Goal: Task Accomplishment & Management: Manage account settings

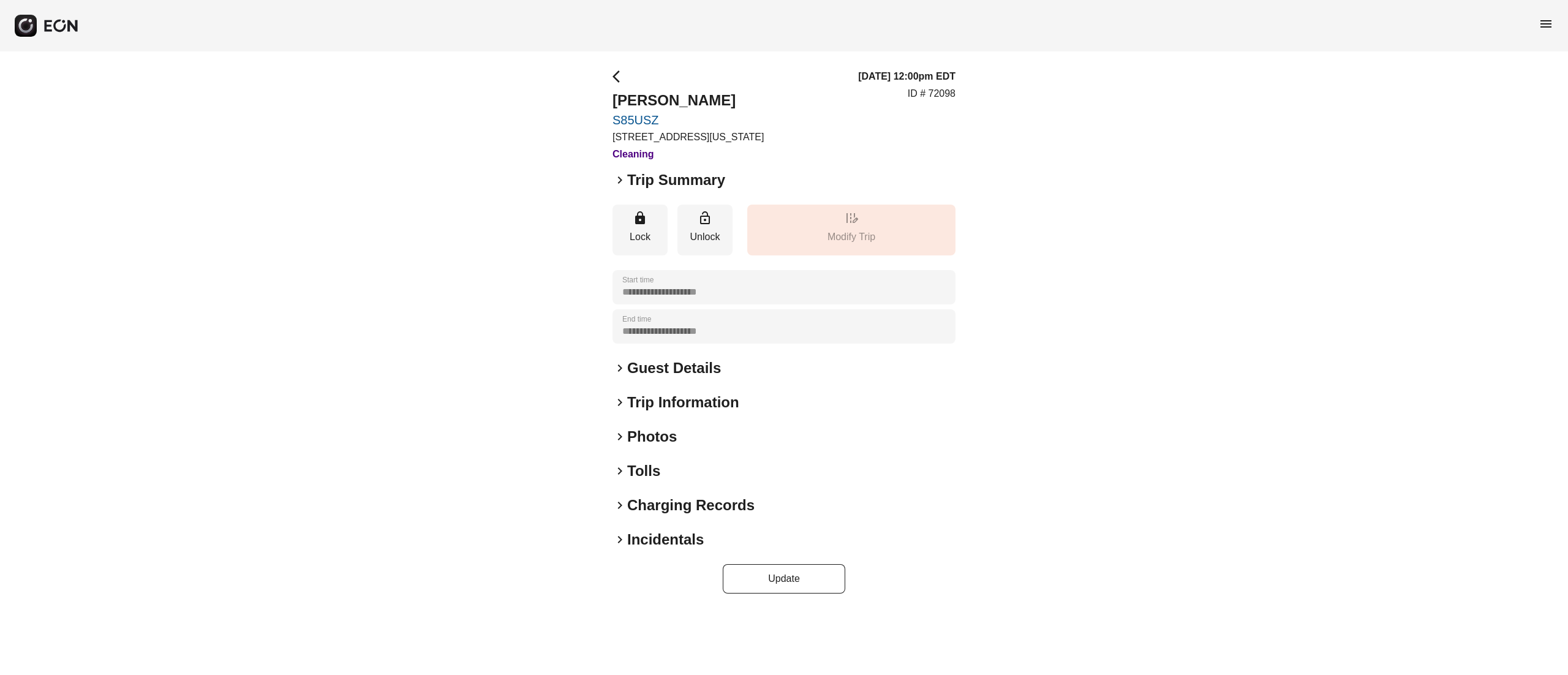
click at [661, 427] on h2 "Photos" at bounding box center [652, 437] width 49 height 20
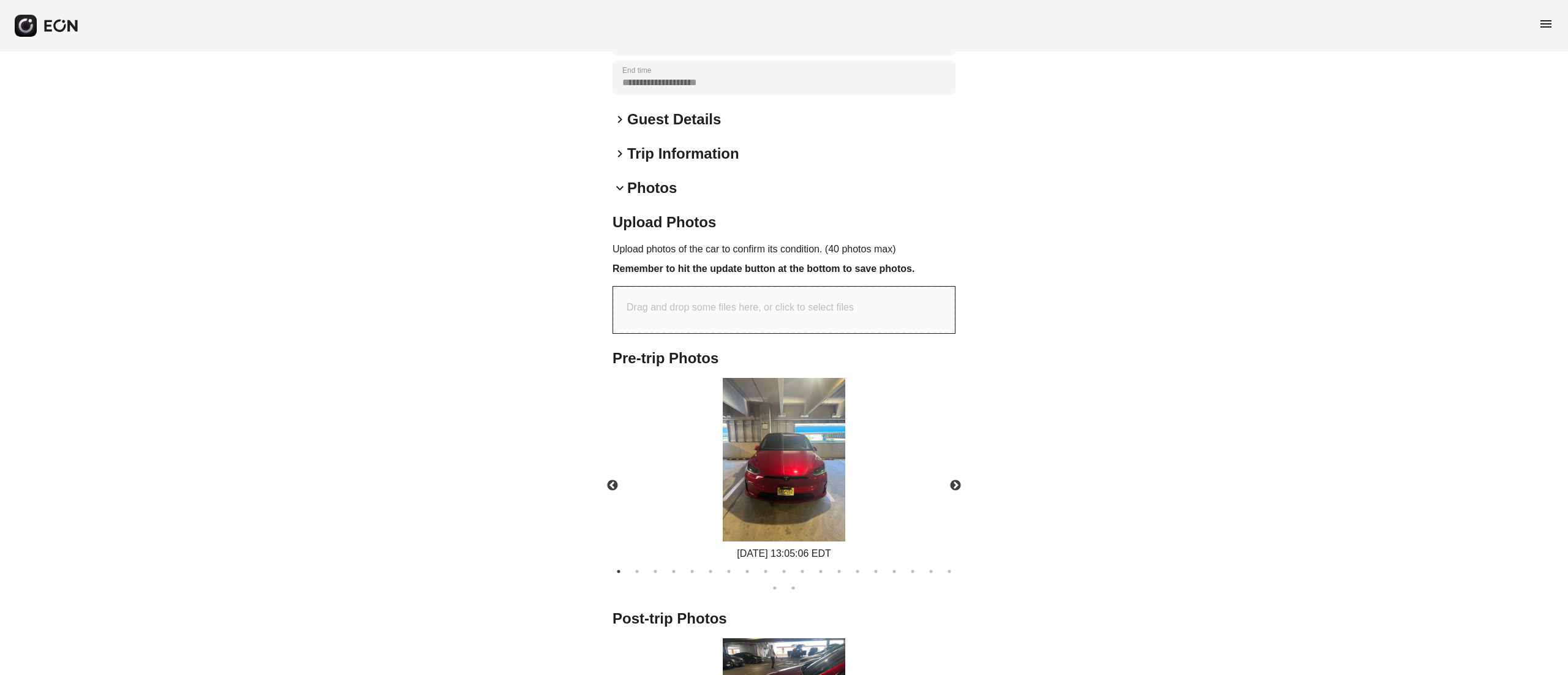
scroll to position [576, 0]
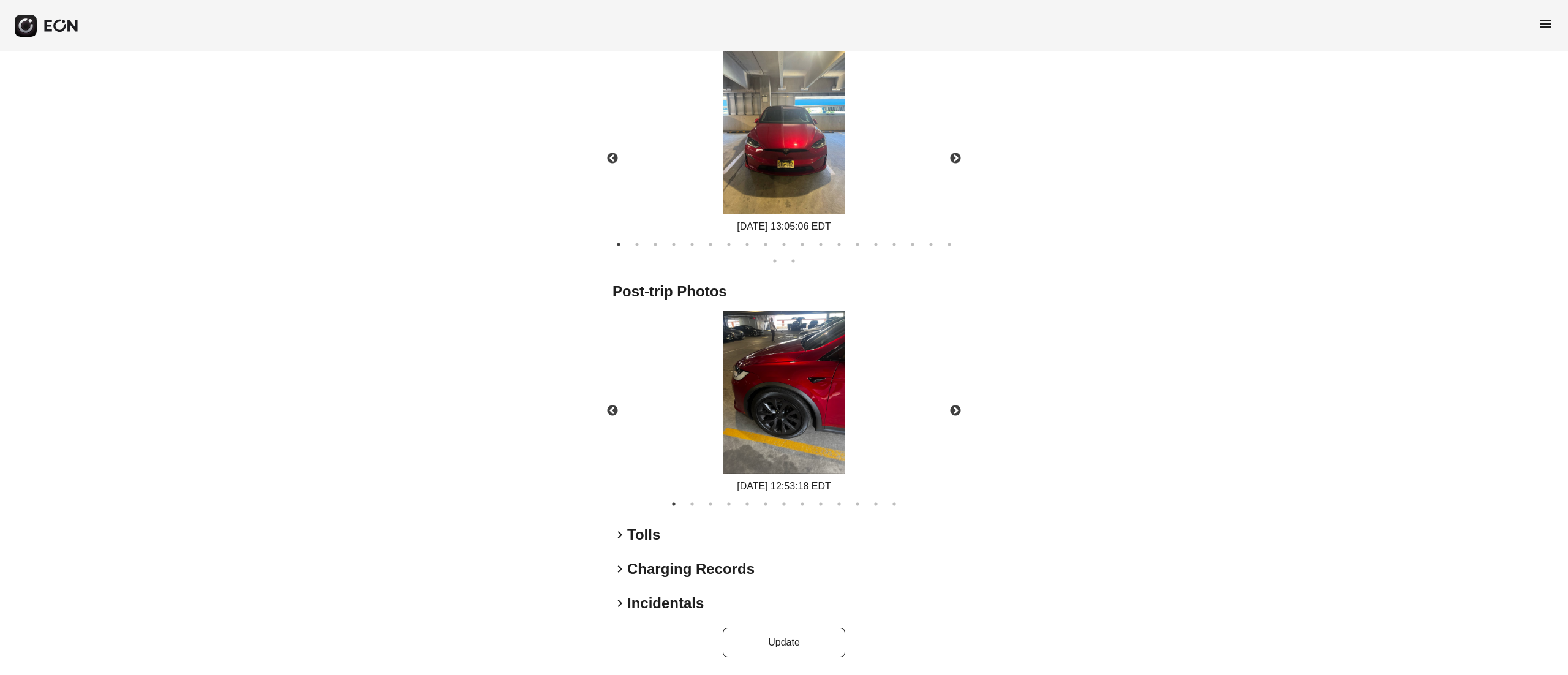
click at [776, 404] on img at bounding box center [784, 392] width 123 height 164
click at [959, 396] on button "Next" at bounding box center [955, 411] width 43 height 43
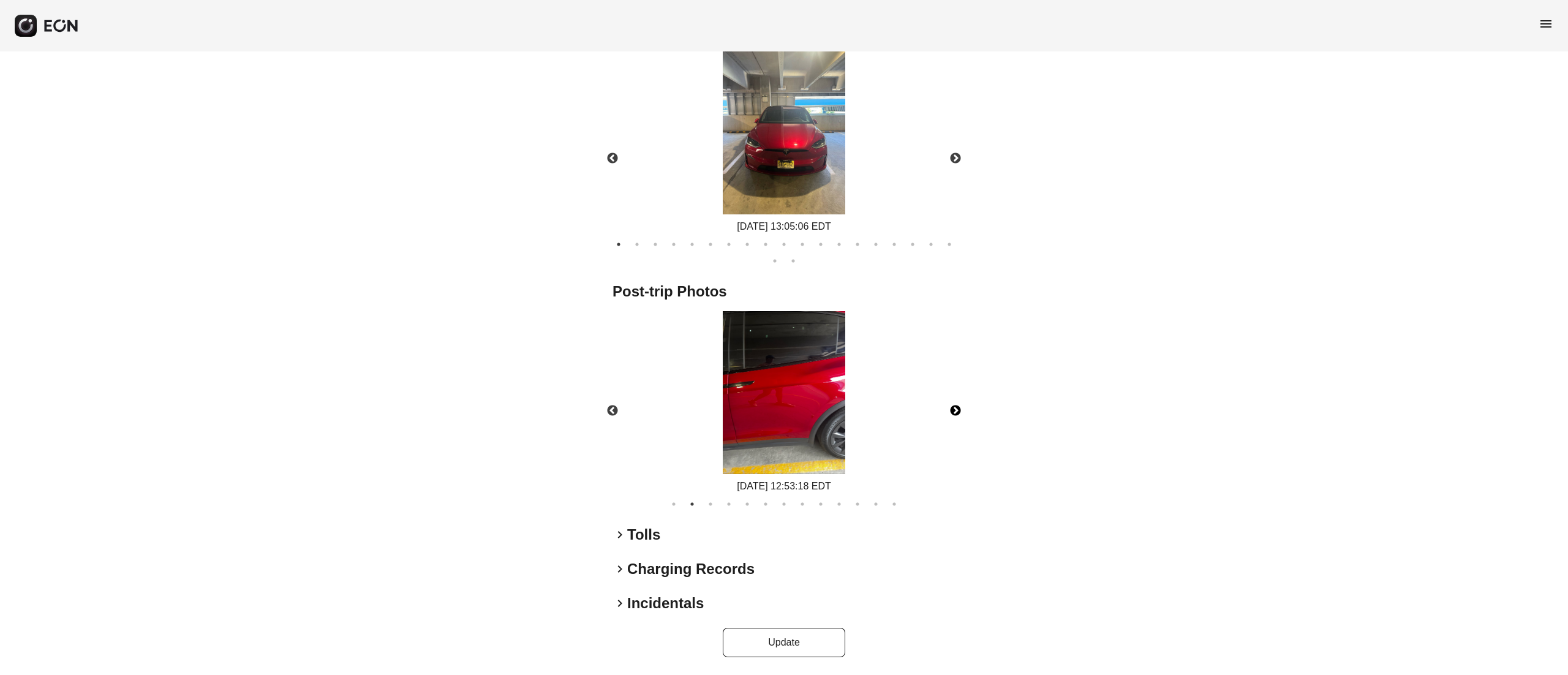
click at [959, 396] on button "Next" at bounding box center [955, 411] width 43 height 43
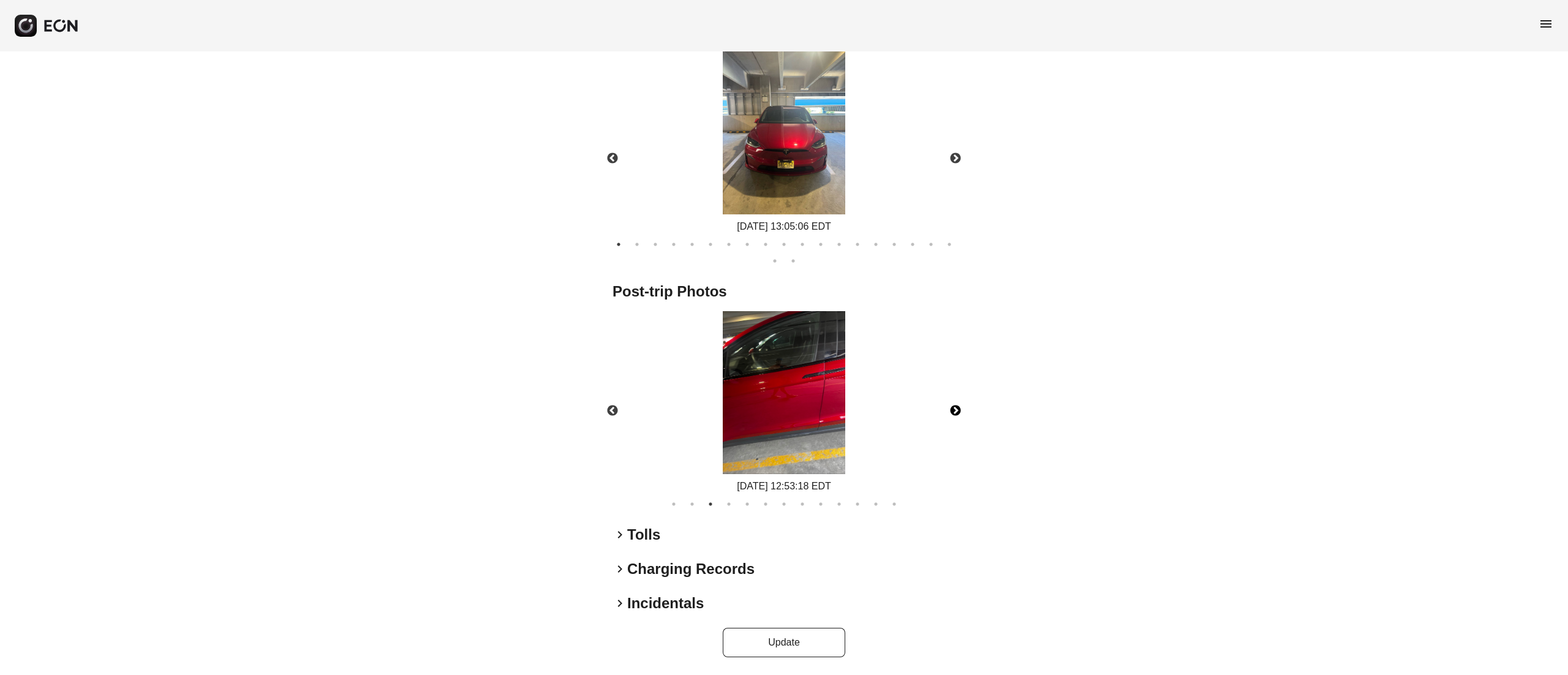
click at [959, 396] on button "Next" at bounding box center [955, 411] width 43 height 43
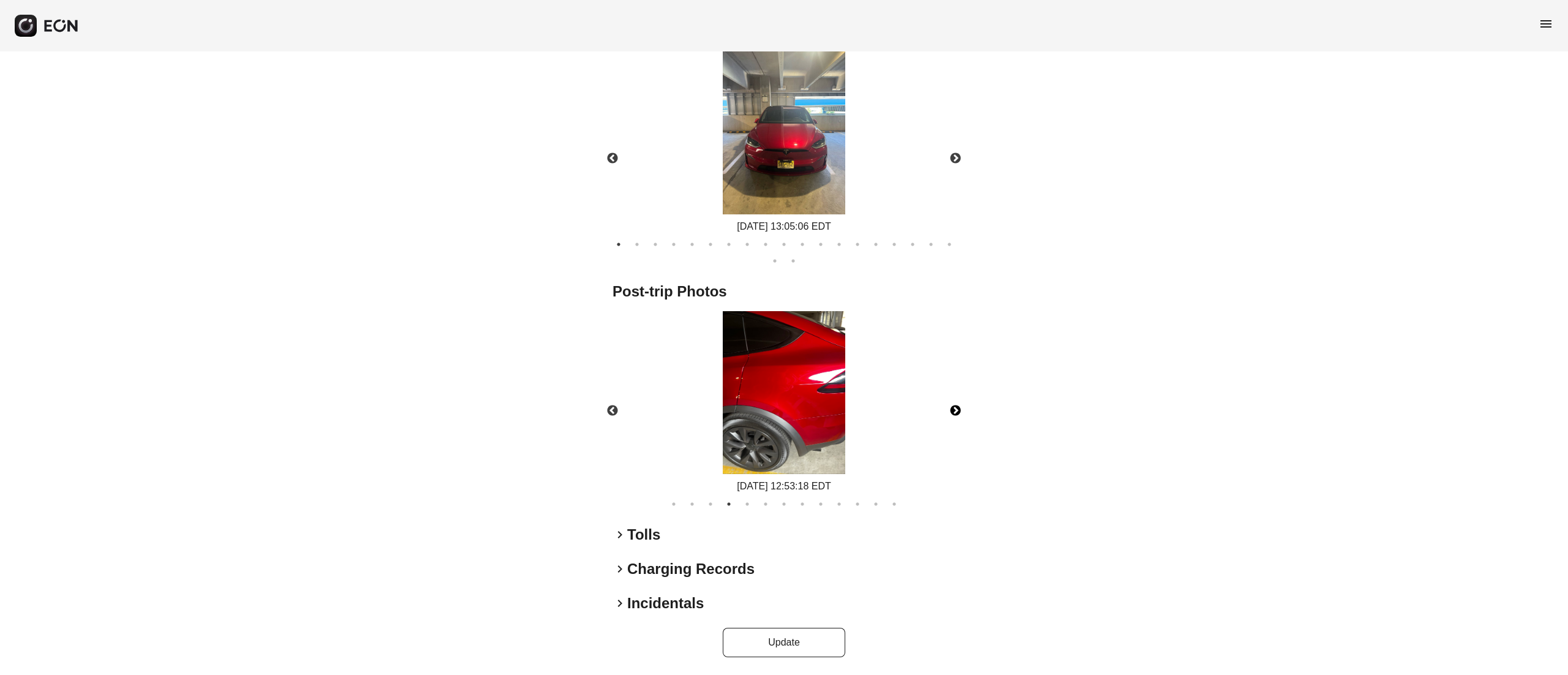
click at [959, 396] on button "Next" at bounding box center [955, 411] width 43 height 43
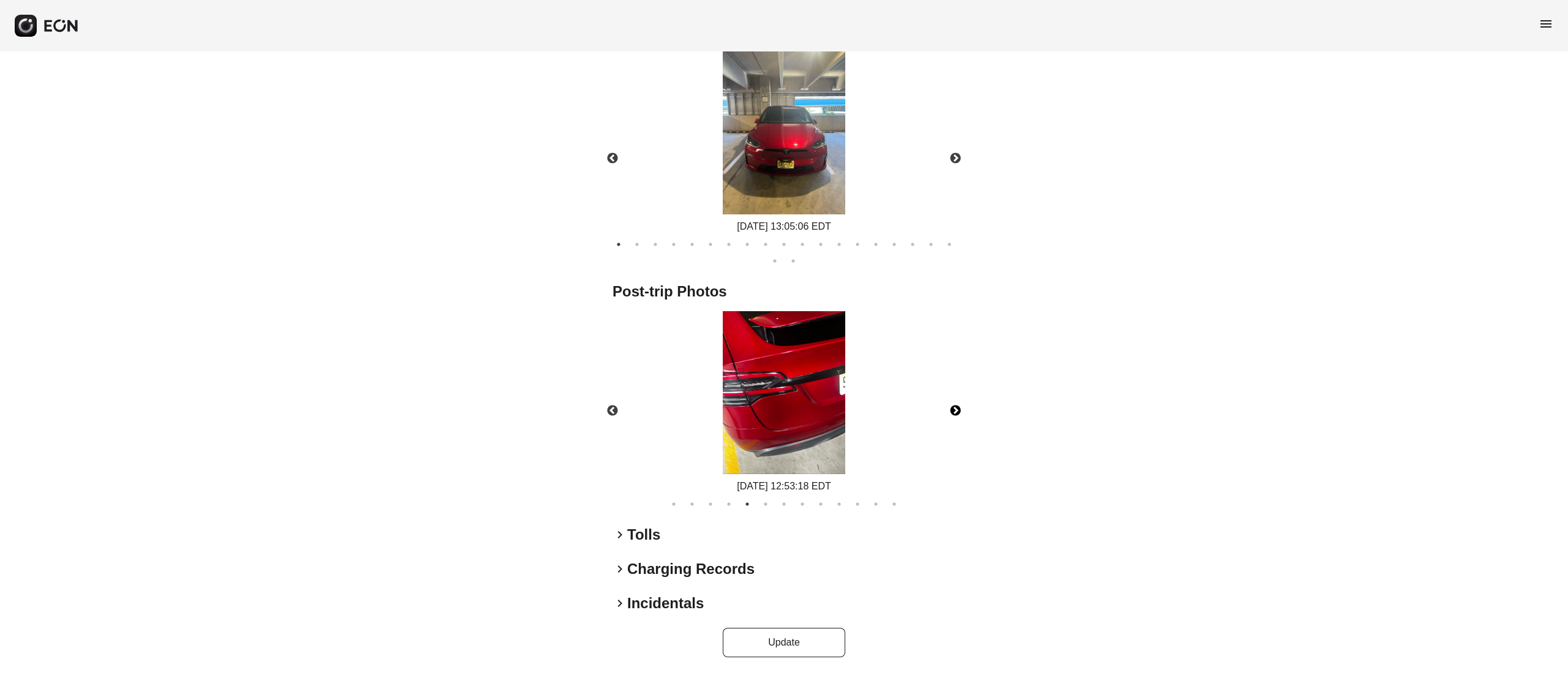
click at [959, 396] on button "Next" at bounding box center [955, 411] width 43 height 43
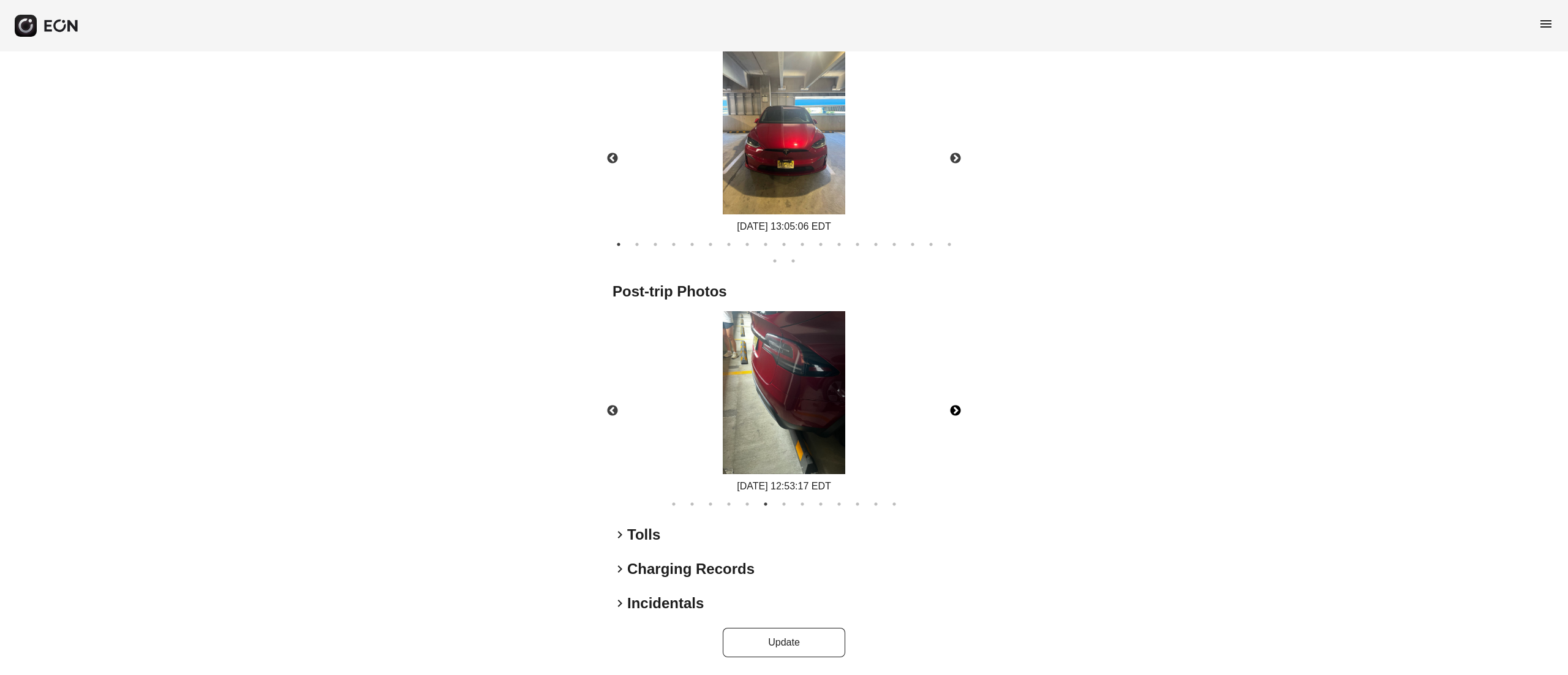
click at [946, 404] on button "Next" at bounding box center [955, 411] width 43 height 43
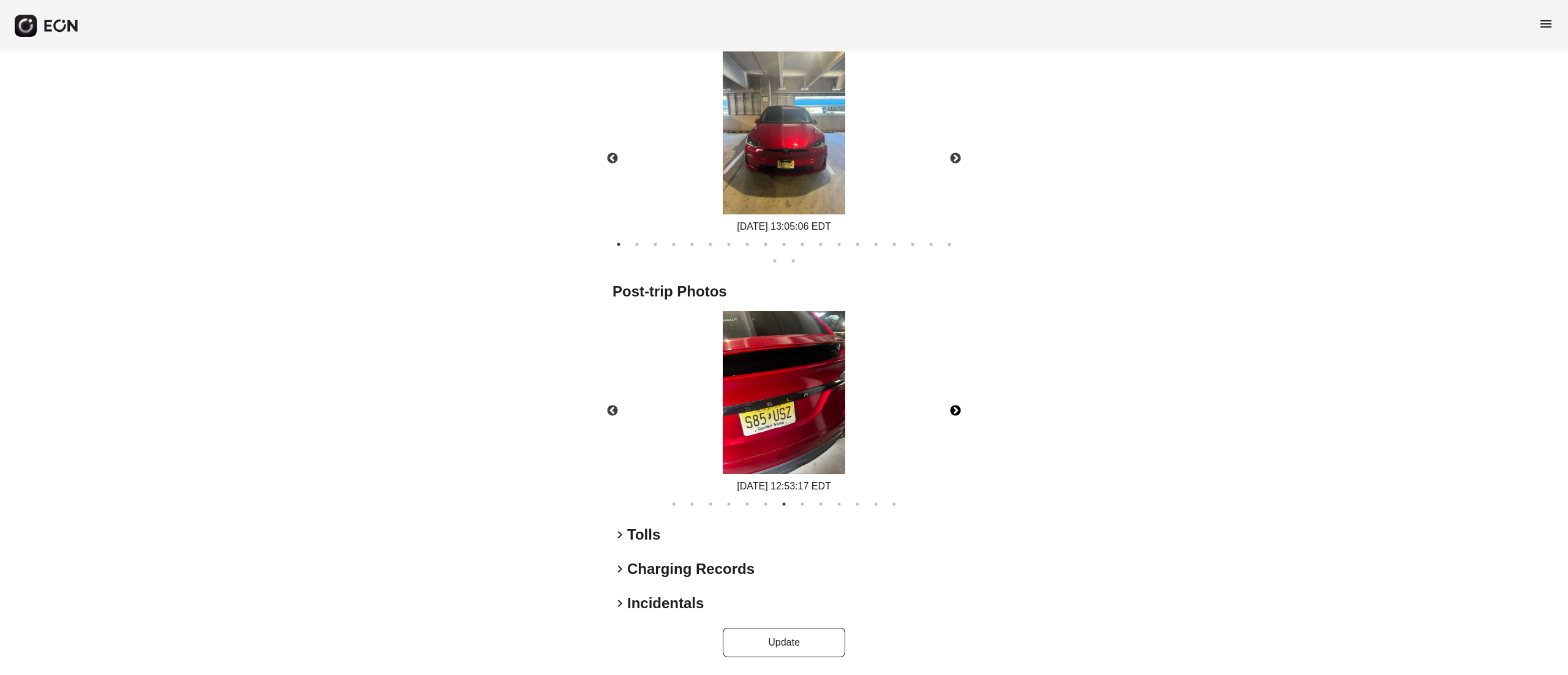
click at [946, 404] on button "Next" at bounding box center [955, 411] width 43 height 43
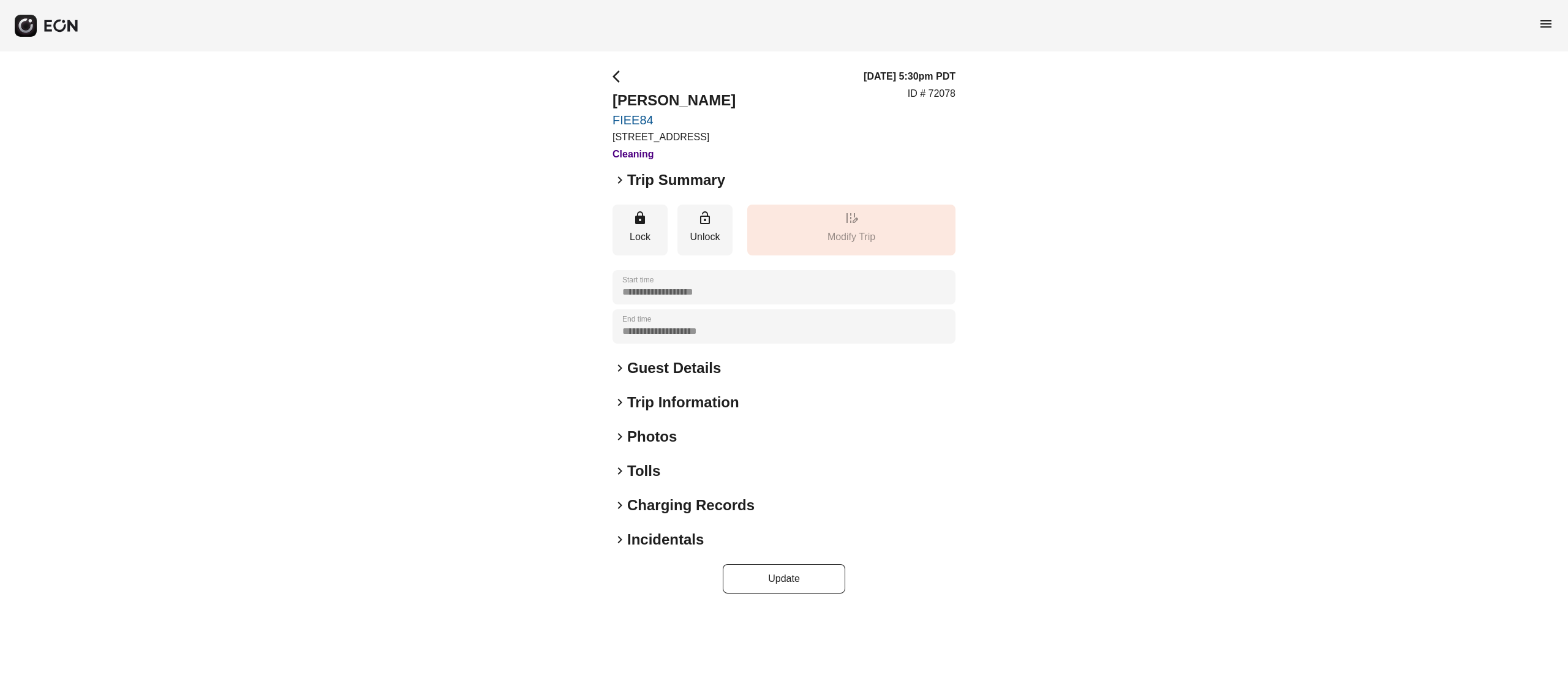
click at [635, 443] on h2 "Photos" at bounding box center [652, 437] width 49 height 20
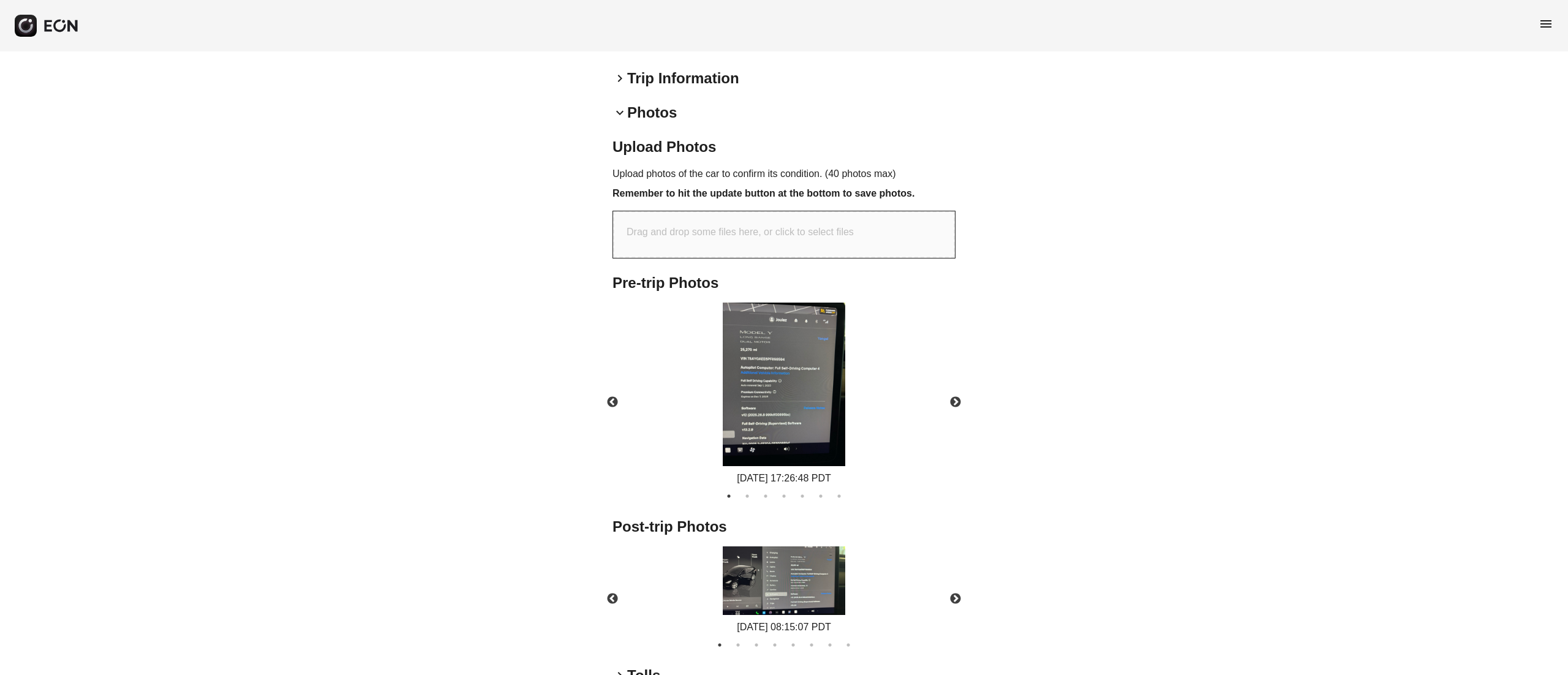
scroll to position [464, 0]
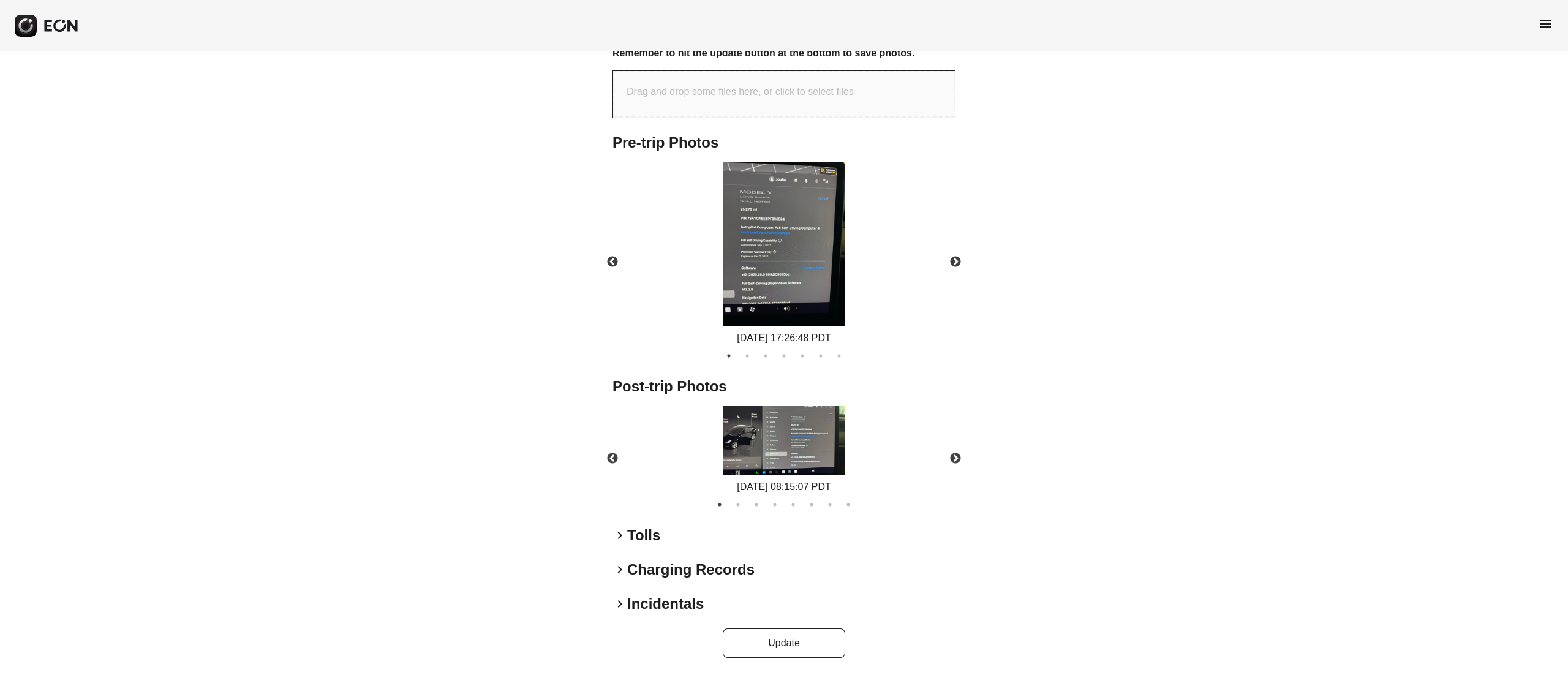
click at [814, 443] on img at bounding box center [784, 440] width 123 height 69
click at [815, 433] on img at bounding box center [784, 440] width 123 height 69
click at [946, 440] on button "Next" at bounding box center [955, 459] width 43 height 43
click at [820, 418] on img at bounding box center [784, 440] width 123 height 69
click at [937, 461] on button "Next" at bounding box center [955, 459] width 43 height 43
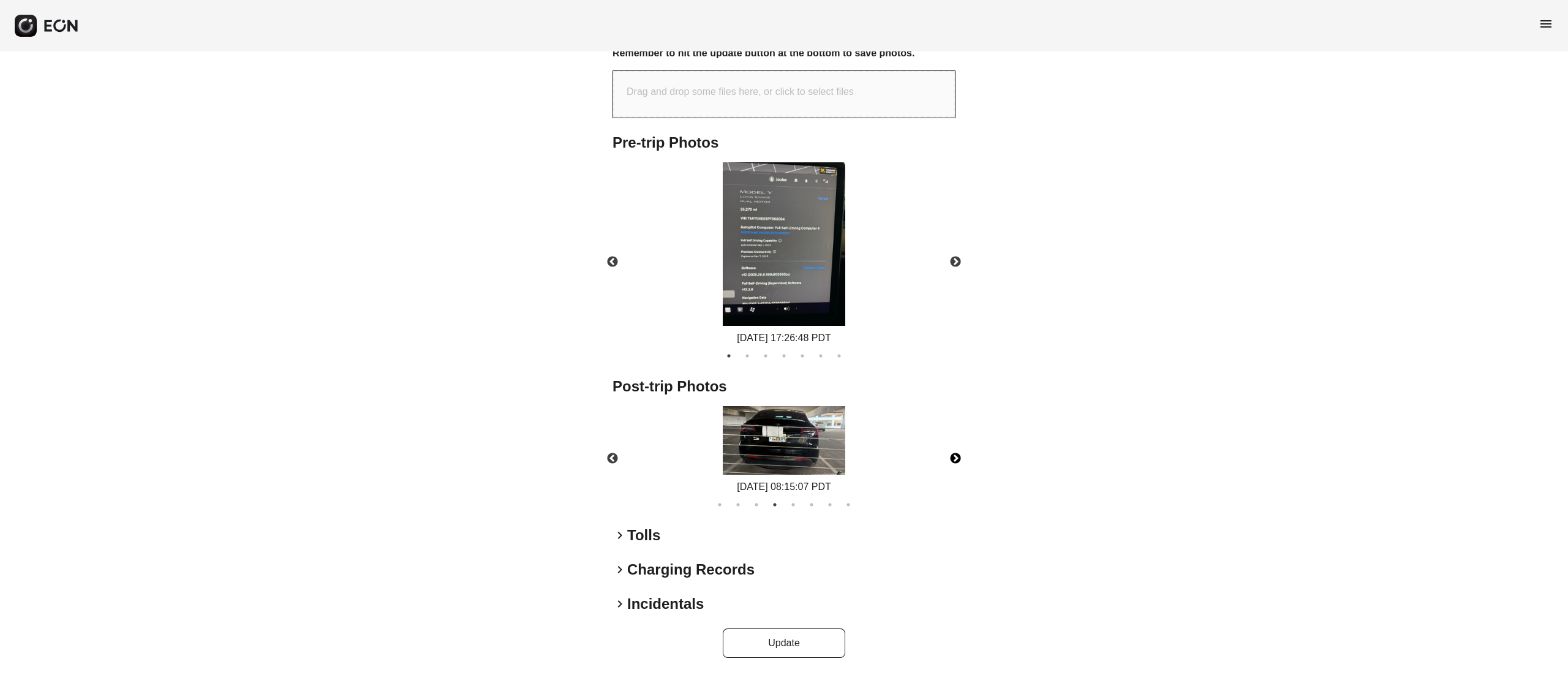
click at [812, 438] on img at bounding box center [784, 440] width 123 height 69
drag, startPoint x: 966, startPoint y: 444, endPoint x: 949, endPoint y: 445, distance: 17.0
click at [965, 446] on button "Next" at bounding box center [955, 459] width 43 height 43
click at [810, 431] on img at bounding box center [784, 440] width 123 height 69
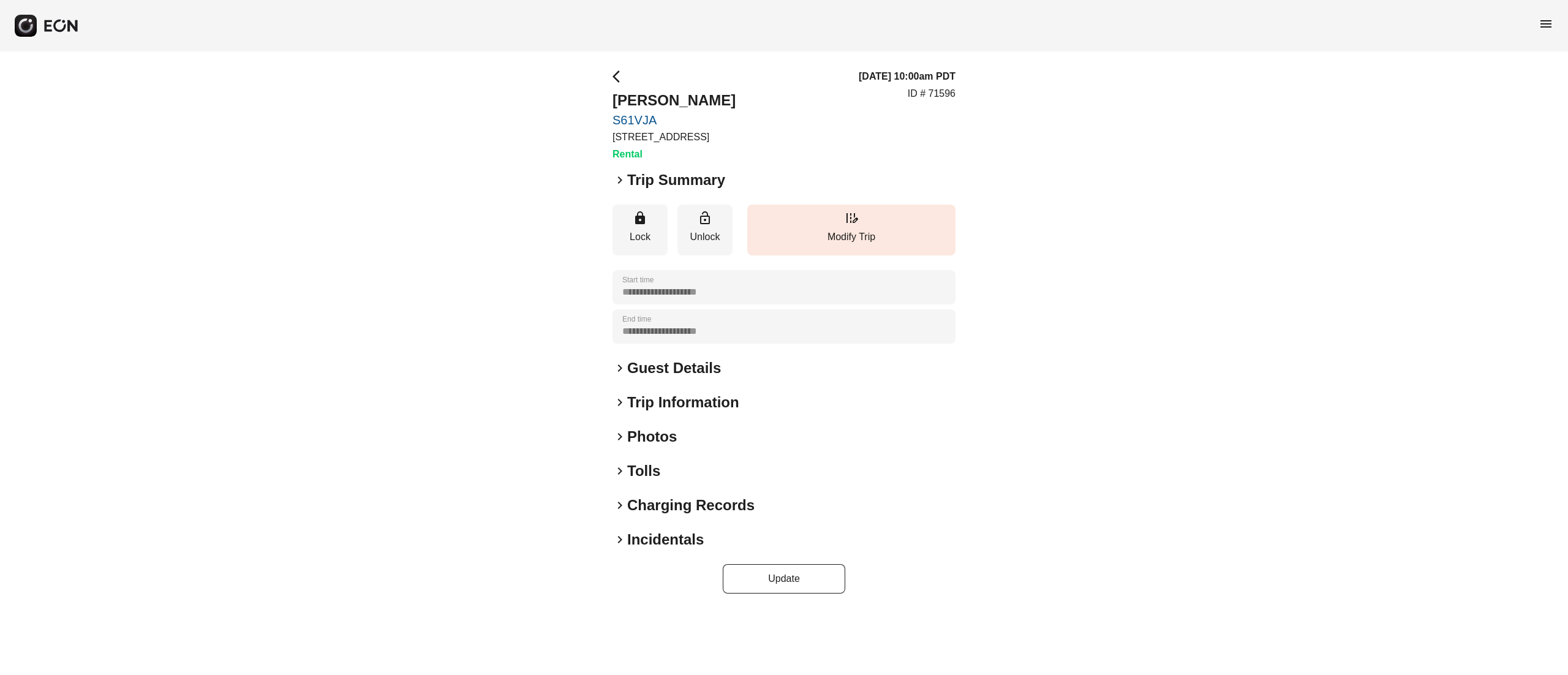
click at [657, 439] on h2 "Photos" at bounding box center [652, 437] width 49 height 20
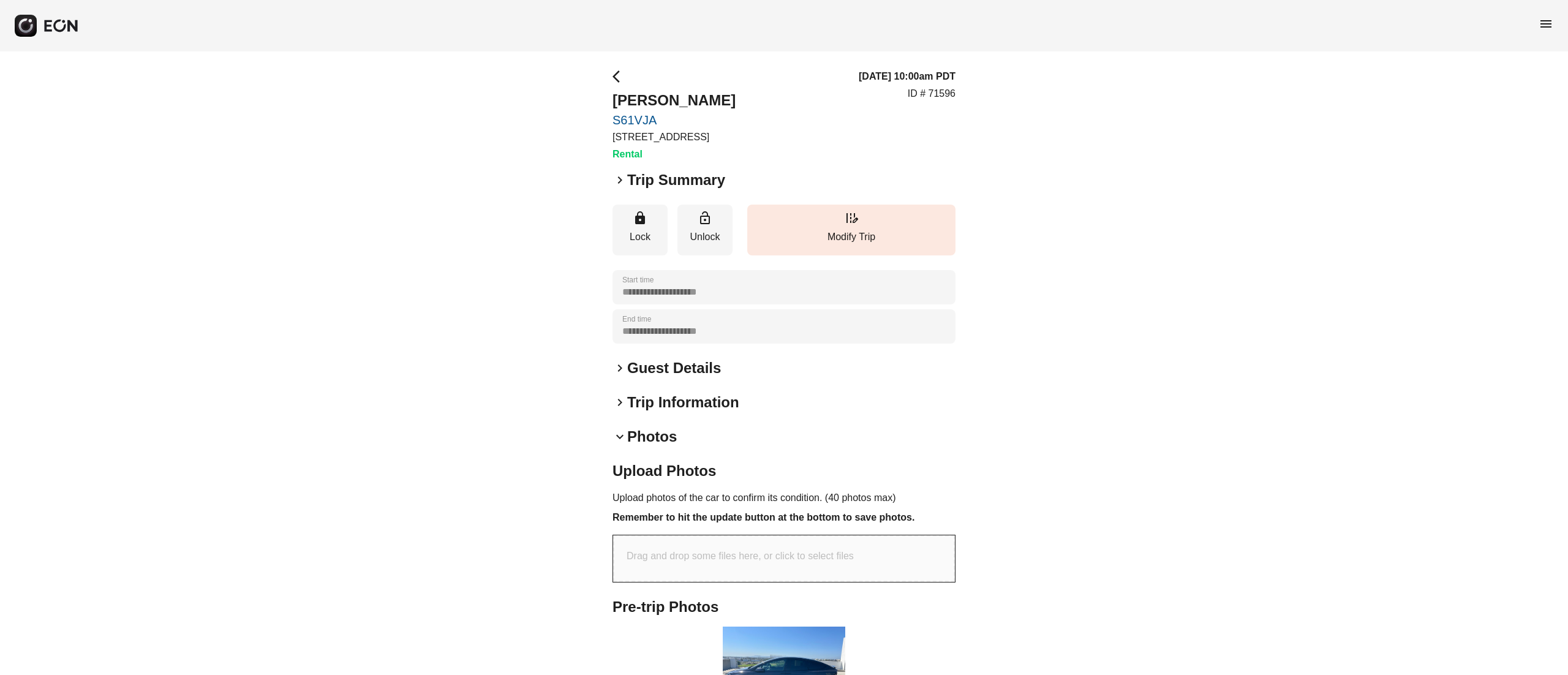
scroll to position [196, 0]
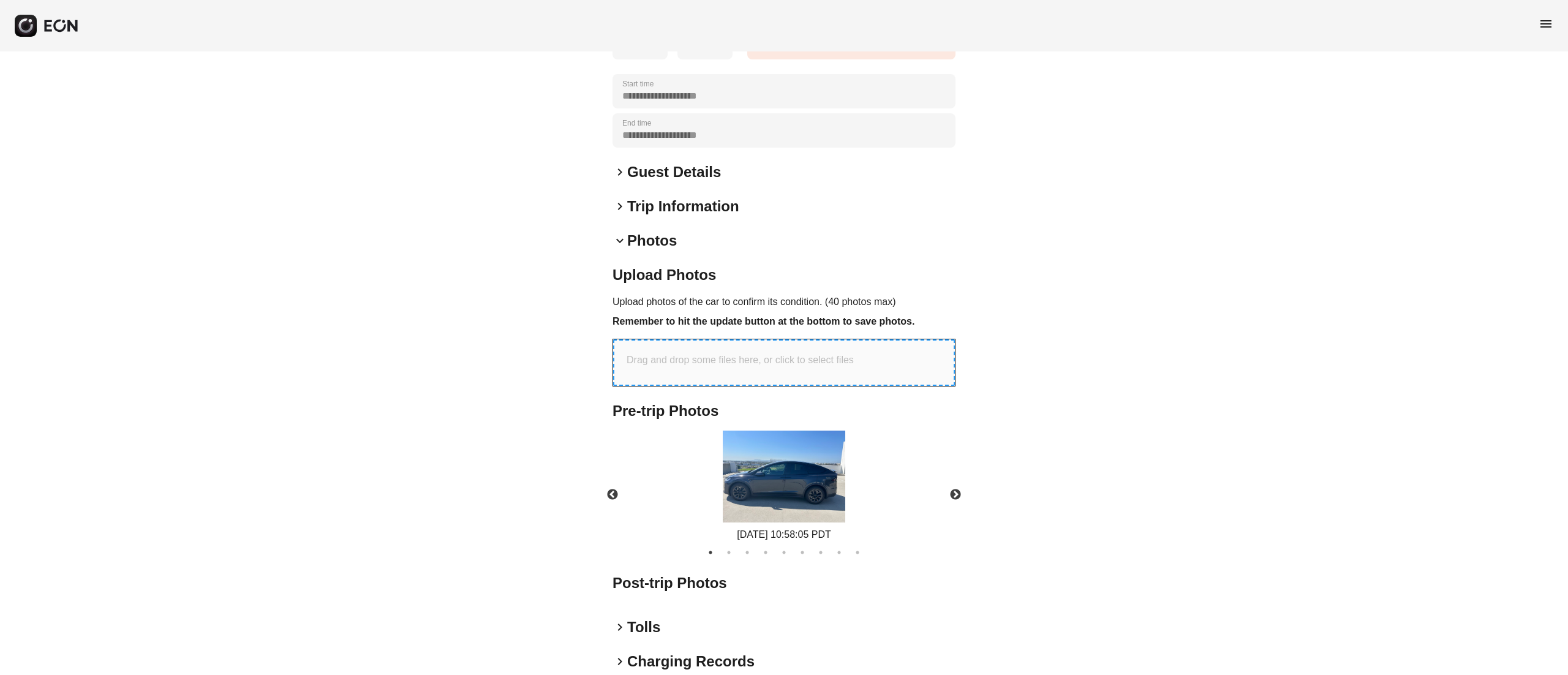
click at [800, 359] on p "Drag and drop some files here, or click to select files" at bounding box center [740, 359] width 227 height 14
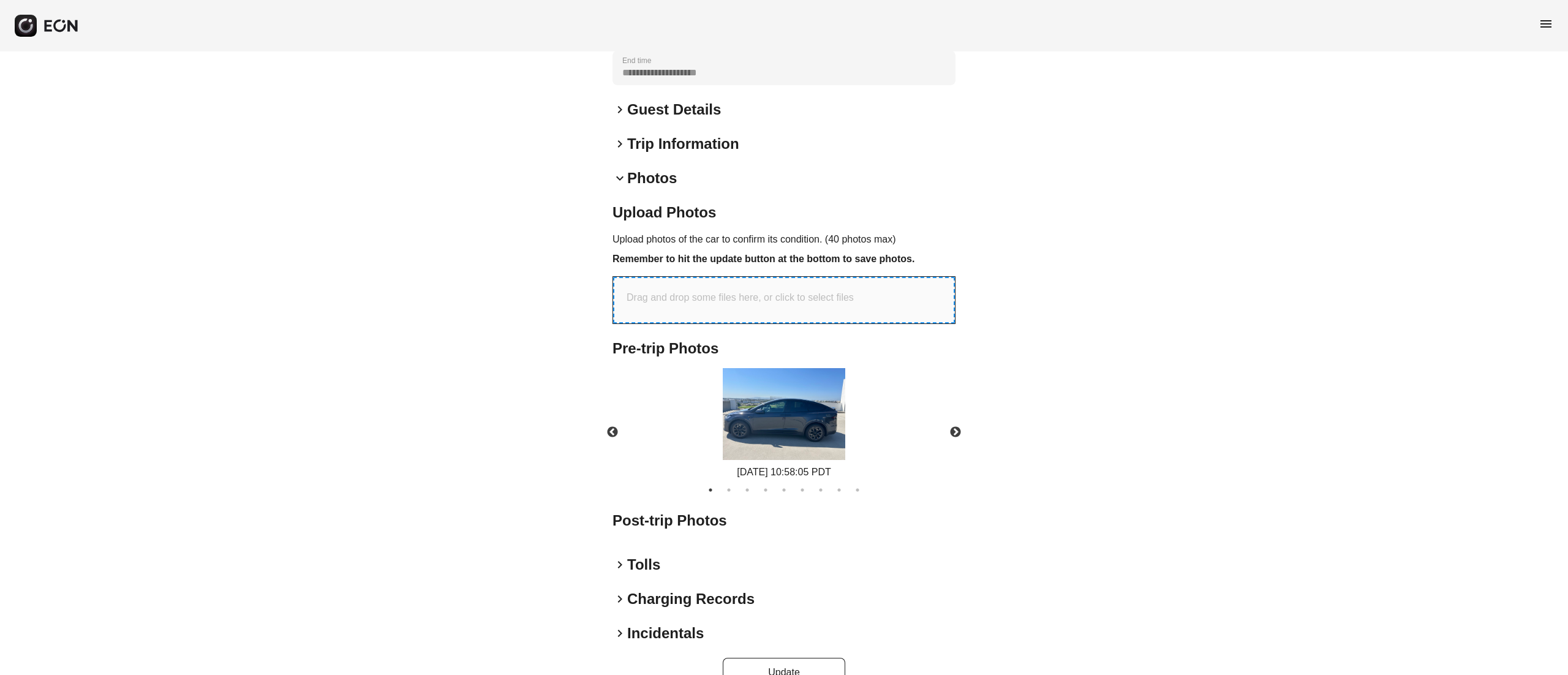
scroll to position [288, 0]
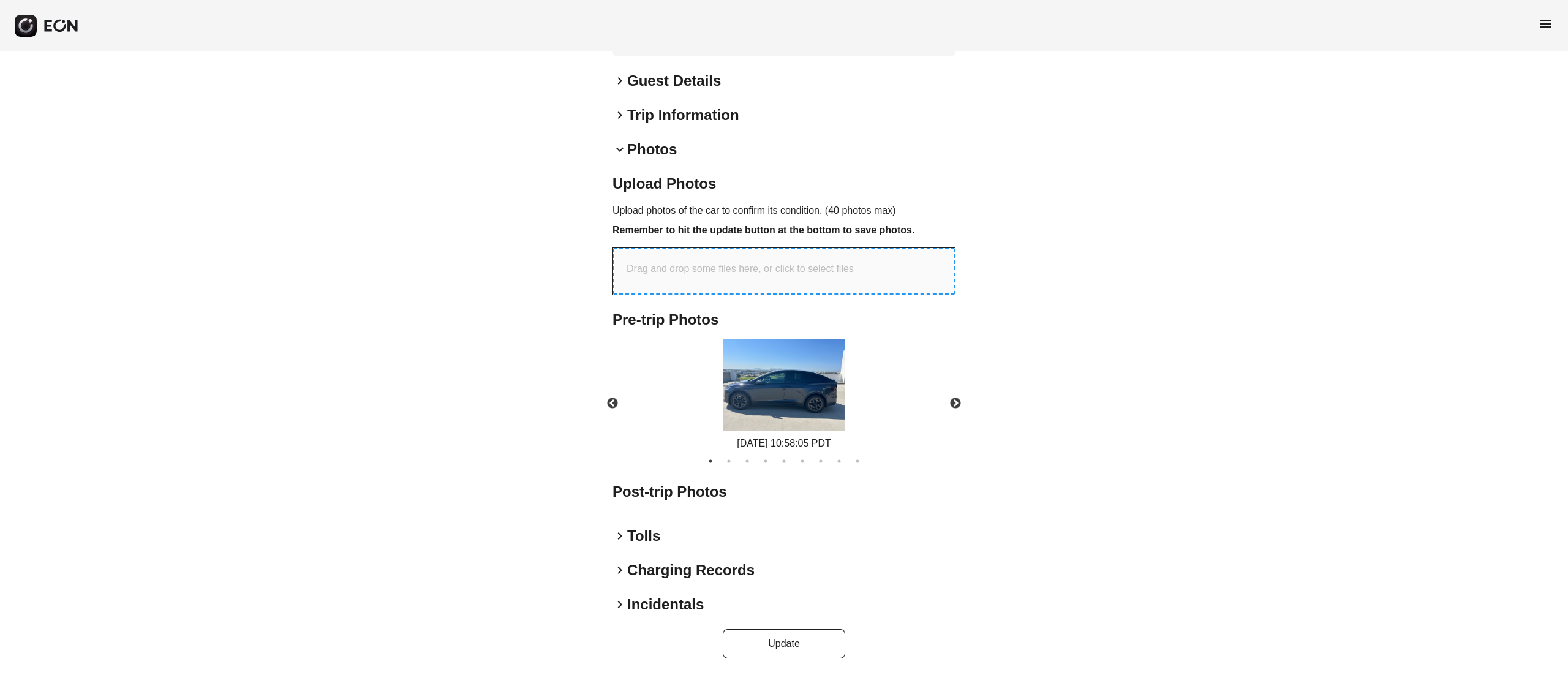
click at [802, 377] on img at bounding box center [784, 385] width 123 height 92
click at [947, 401] on button "Next" at bounding box center [955, 403] width 43 height 43
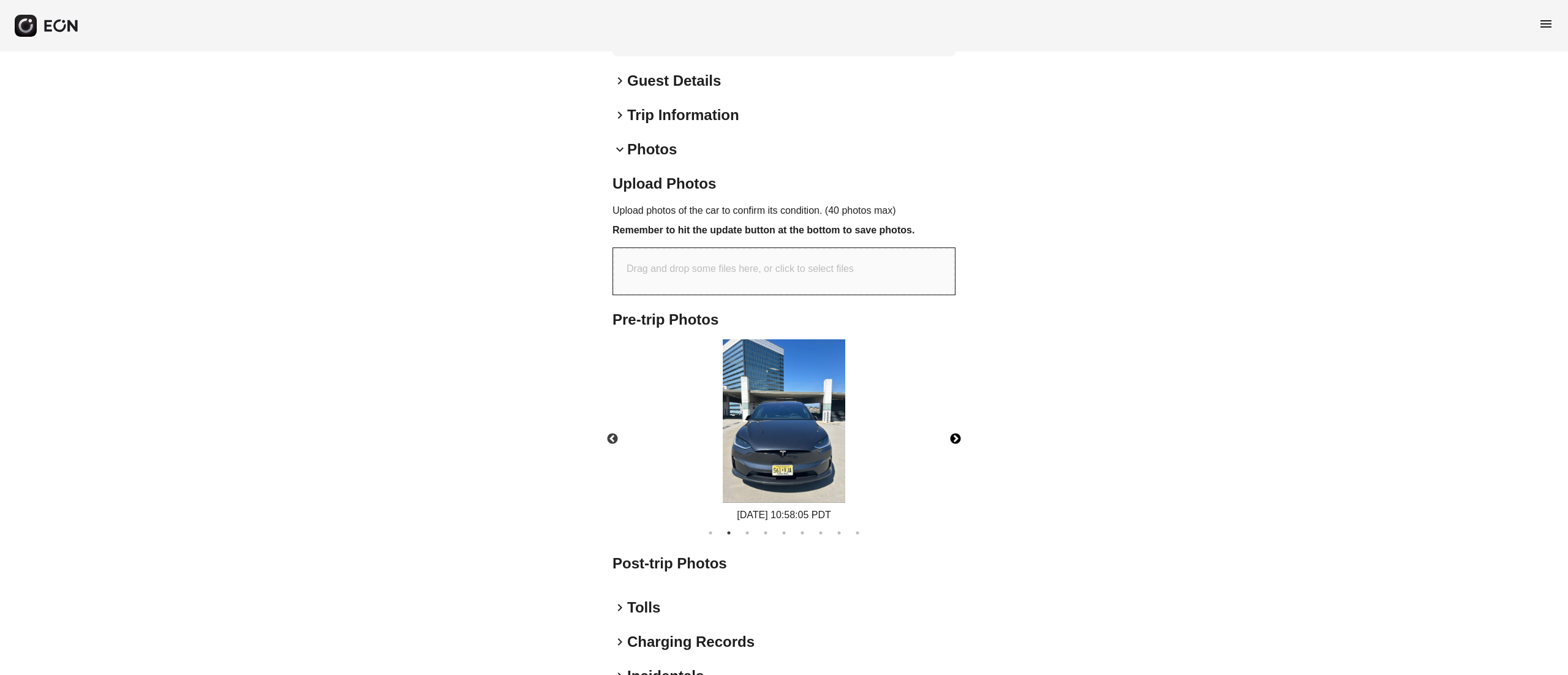
click at [789, 376] on img at bounding box center [784, 421] width 123 height 164
click at [802, 433] on img at bounding box center [784, 421] width 123 height 164
click at [799, 486] on img at bounding box center [784, 421] width 123 height 164
